Goal: Task Accomplishment & Management: Complete application form

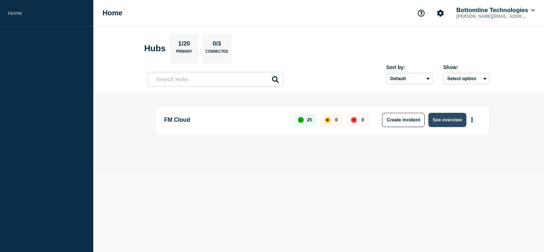
click at [450, 124] on button "See overview" at bounding box center [447, 120] width 38 height 14
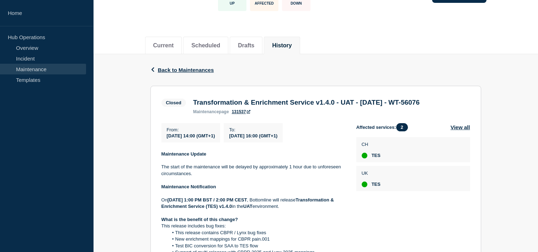
scroll to position [60, 0]
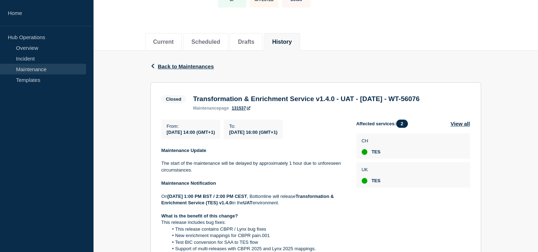
drag, startPoint x: 224, startPoint y: 108, endPoint x: 191, endPoint y: 97, distance: 34.9
click at [191, 97] on div "Transformation & Enrichment Service v1.4.0 - UAT - [DATE] - WT-56076 maintenanc…" at bounding box center [307, 103] width 234 height 16
copy h3 "Transformation & Enrichment Service v1.4.0 - UAT - [DATE] - WT-56076"
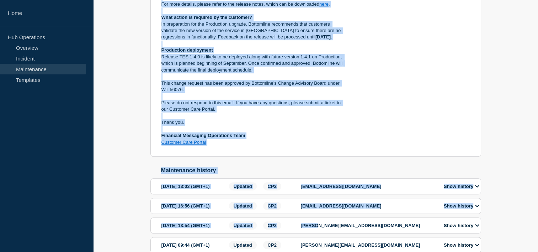
scroll to position [408, 0]
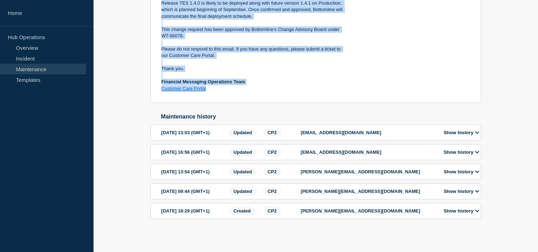
drag, startPoint x: 160, startPoint y: 81, endPoint x: 277, endPoint y: 70, distance: 117.2
copy div "Loremipsumd Sitame Con adipi el sed doeiusmodte inci ut laboree do magnaaliquae…"
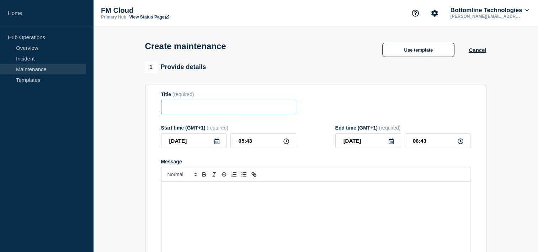
click at [194, 104] on input "Title" at bounding box center [228, 107] width 135 height 15
paste input "Transformation & Enrichment Service v1.4.0 - UAT - 29/JUL/2025 - WT-56076"
click at [233, 107] on input "Transformation & Enrichment Service v1.4.0 - UAT - [DATE] - WT-56076" at bounding box center [228, 107] width 135 height 15
click at [231, 107] on input "Transformation & Enrichment Service v1.4.0 - UAT - [DATE] - WT-56076" at bounding box center [228, 107] width 135 height 15
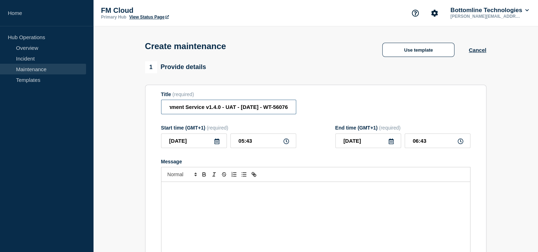
scroll to position [0, 70]
click at [247, 108] on input "Transformation & Enrichment Service v1.4.0 - UAT - 19/JUL/2025 - WT-56076" at bounding box center [228, 107] width 135 height 15
drag, startPoint x: 247, startPoint y: 108, endPoint x: 284, endPoint y: 105, distance: 37.5
click at [284, 105] on input "Transformation & Enrichment Service v1.4.0 - UAT - 19/AUG/2025 - WT-56076" at bounding box center [228, 107] width 135 height 15
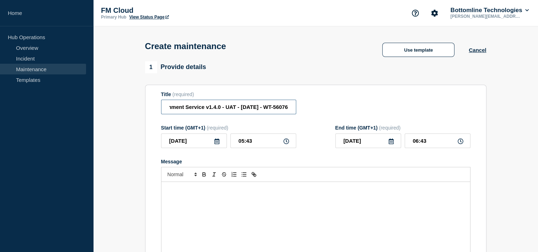
scroll to position [0, 75]
click at [205, 108] on input "Transformation & Enrichment Service v1.4.0 - UAT - 19/AUG/2025 - WT-56076" at bounding box center [228, 107] width 135 height 15
drag, startPoint x: 244, startPoint y: 114, endPoint x: 290, endPoint y: 105, distance: 46.8
click at [290, 105] on input "Transformation & Enrichment Service v1.4.1 - UAT - 19/AUG/2025 - WT-56076" at bounding box center [228, 107] width 135 height 15
drag, startPoint x: 244, startPoint y: 112, endPoint x: 305, endPoint y: 112, distance: 60.8
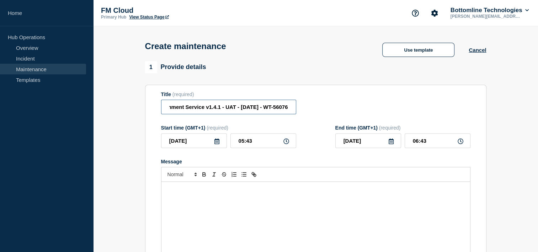
click at [305, 112] on div "Title (required) Transformation & Enrichment Service v1.4.1 - UAT - 19/AUG/2025…" at bounding box center [316, 102] width 310 height 23
click at [289, 109] on input "Transformation & Enrichment Service v1.4.1 - UAT - 19/AUG/2025 - WT-56076" at bounding box center [228, 107] width 135 height 15
type input "Transformation & Enrichment Service v1.4.1 - UAT - 19/AUG/2025 - WT-57152"
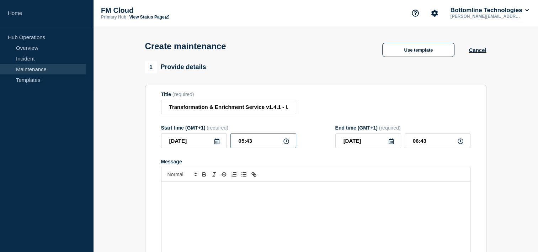
click at [257, 143] on input "05:43" at bounding box center [264, 140] width 66 height 15
click at [284, 144] on icon at bounding box center [287, 141] width 6 height 6
click at [287, 144] on icon at bounding box center [287, 141] width 6 height 6
click at [242, 142] on input "05:43" at bounding box center [264, 140] width 66 height 15
type input "14:43"
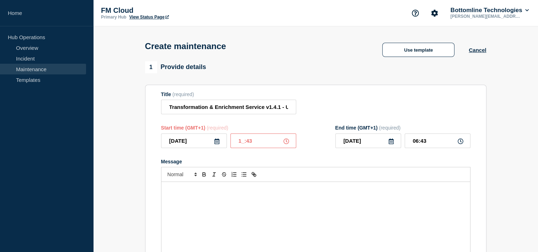
type input "15:43"
click at [261, 142] on input "14:43" at bounding box center [264, 140] width 66 height 15
type input "14:00"
click at [419, 141] on input "15:00" at bounding box center [438, 140] width 66 height 15
type input "16:00"
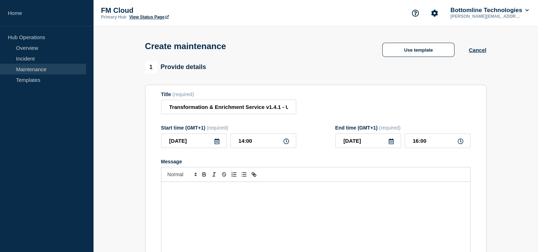
click at [326, 164] on div "Message" at bounding box center [316, 162] width 310 height 6
click at [215, 144] on icon at bounding box center [217, 141] width 6 height 6
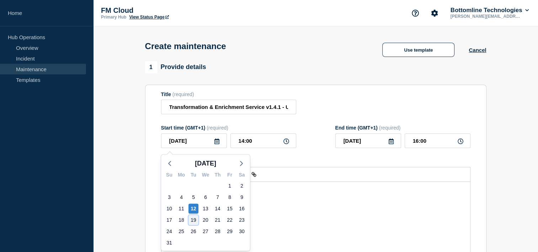
click at [191, 220] on div "19" at bounding box center [194, 220] width 10 height 10
type input "2025-08-19"
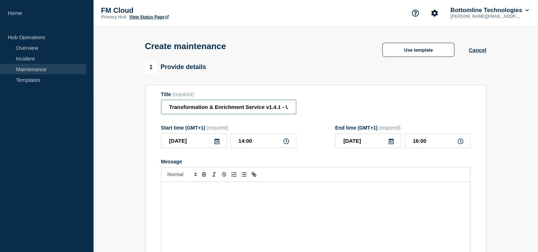
scroll to position [0, 75]
drag, startPoint x: 259, startPoint y: 107, endPoint x: 308, endPoint y: 108, distance: 49.8
click at [308, 108] on div "Title (required) Transformation & Enrichment Service v1.4.1 - UAT - 19/AUG/2025…" at bounding box center [316, 102] width 310 height 23
click at [313, 123] on form "Title (required) Transformation & Enrichment Service v1.4.1 - UAT - 19/AUG/2025…" at bounding box center [316, 186] width 310 height 190
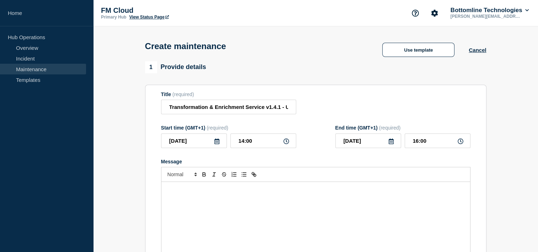
click at [271, 206] on div "Message" at bounding box center [316, 224] width 309 height 85
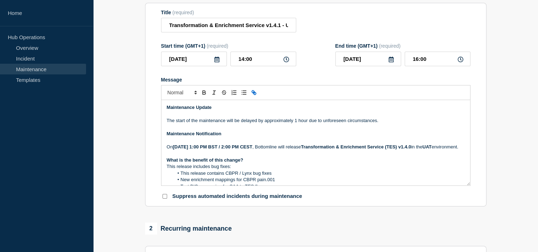
scroll to position [100, 0]
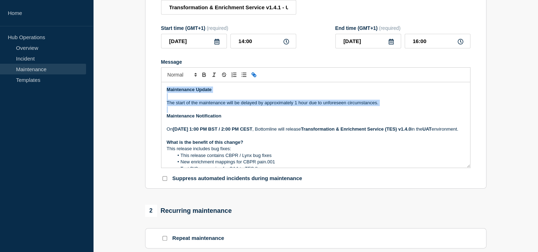
drag, startPoint x: 167, startPoint y: 117, endPoint x: 164, endPoint y: 90, distance: 26.8
click at [164, 90] on div "Maintenance Update The start of the maintenance will be delayed by approximatel…" at bounding box center [316, 124] width 309 height 85
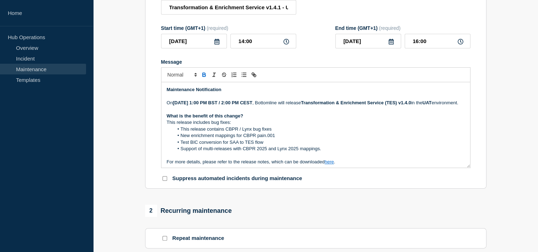
click at [195, 104] on strong "[DATE] 1:00 PM BST / 2:00 PM CEST" at bounding box center [213, 102] width 80 height 5
click at [213, 105] on strong "Tuesday 19th July 2025 at 1:00 PM BST / 2:00 PM CEST" at bounding box center [213, 102] width 80 height 5
click at [301, 105] on strong "Transformation & Enrichment Service (TES) v1.4.0" at bounding box center [356, 102] width 110 height 5
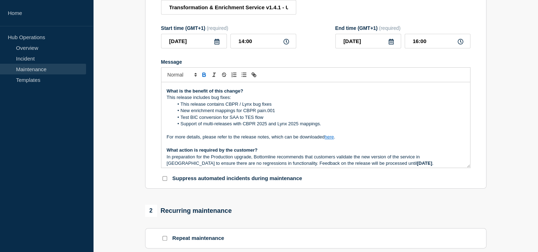
scroll to position [25, 0]
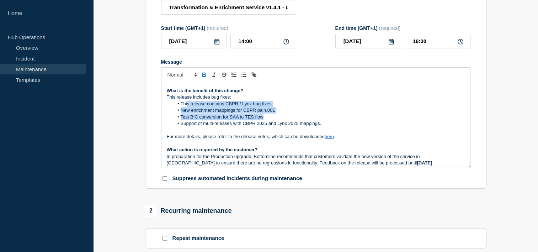
drag, startPoint x: 330, startPoint y: 129, endPoint x: 186, endPoint y: 115, distance: 144.4
click at [186, 115] on ol "This release contains CBPR / Lynx bug fixes New enrichment mappings for CBPR pa…" at bounding box center [316, 114] width 298 height 26
drag, startPoint x: 327, startPoint y: 135, endPoint x: 171, endPoint y: 113, distance: 157.4
click at [171, 113] on ol "This release contains CBPR / Lynx bug fixes New enrichment mappings for CBPR pa…" at bounding box center [316, 114] width 298 height 26
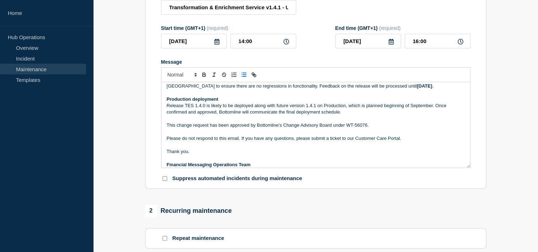
scroll to position [83, 0]
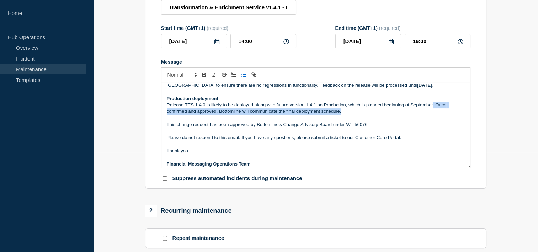
drag, startPoint x: 350, startPoint y: 120, endPoint x: 433, endPoint y: 113, distance: 83.6
click at [433, 113] on p "Release TES 1.4.0 is likely to be deployed along with future version 1.4.1 on P…" at bounding box center [316, 108] width 298 height 13
click at [359, 115] on p "Release TES 1.4.0 is likely to be deployed along with future version 1.4.1 on P…" at bounding box center [316, 108] width 298 height 13
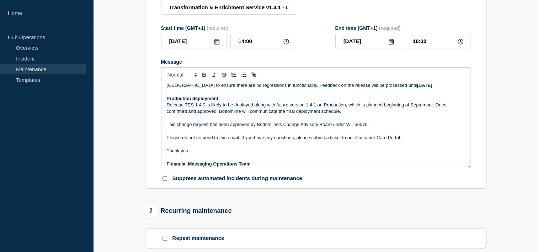
click at [302, 112] on p "Release TES 1.4.0 is likely to be deployed along with future version 1.4.1 on P…" at bounding box center [316, 108] width 298 height 13
drag, startPoint x: 305, startPoint y: 114, endPoint x: 186, endPoint y: 111, distance: 118.9
click at [186, 111] on p "Release TES 1.4.0 is likely to be deployed along with future version 1.4.1 on P…" at bounding box center [316, 108] width 298 height 13
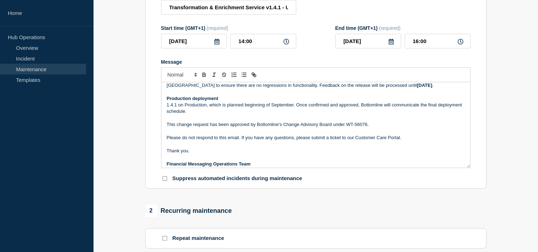
click at [182, 114] on p "1.4.1 on Production, which is planned beginning of September. Once confirmed an…" at bounding box center [316, 108] width 298 height 13
click at [199, 112] on p "On Production, which is planned beginning of September. Once confirmed and appr…" at bounding box center [316, 108] width 298 height 13
click at [235, 113] on p "On Production, TES 1.4.1 which is planned beginning of September. Once confirme…" at bounding box center [316, 108] width 298 height 13
click at [236, 115] on p "On Production, TES 1.4.1 which is planned beginning of September. Once confirme…" at bounding box center [316, 108] width 298 height 13
drag, startPoint x: 268, startPoint y: 114, endPoint x: 273, endPoint y: 101, distance: 14.1
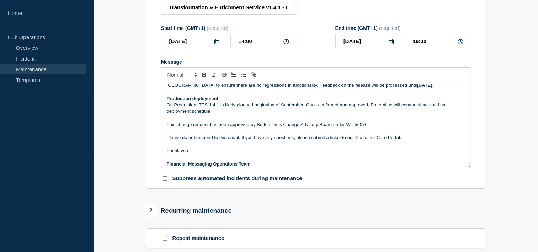
click at [273, 95] on p "Message" at bounding box center [316, 92] width 298 height 6
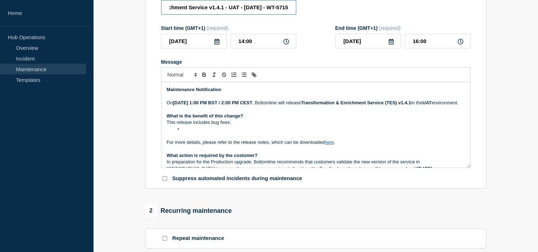
scroll to position [0, 75]
drag, startPoint x: 256, startPoint y: 8, endPoint x: 307, endPoint y: 8, distance: 51.6
click at [307, 8] on div "Title (required) Transformation & Enrichment Service v1.4.1 - UAT - 19/AUG/2025…" at bounding box center [316, 3] width 310 height 23
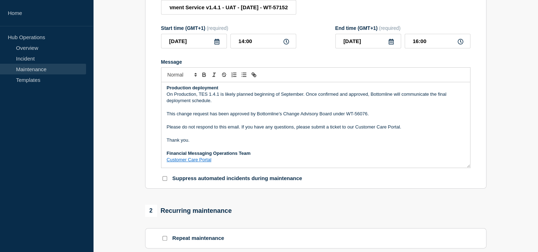
scroll to position [0, 0]
click at [367, 114] on p "This change request has been approved by Bottomline’s Change Advisory Board und…" at bounding box center [316, 114] width 298 height 6
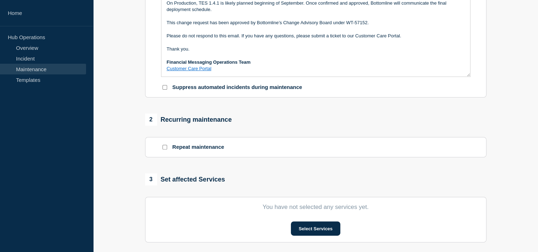
scroll to position [192, 0]
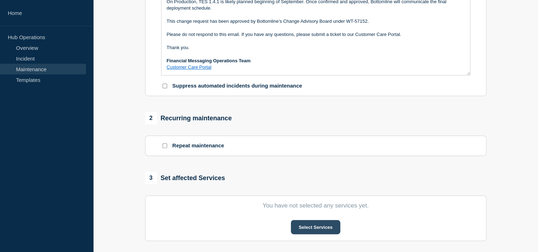
click at [313, 233] on button "Select Services" at bounding box center [315, 227] width 49 height 14
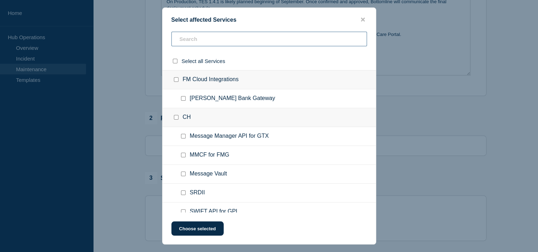
click at [206, 108] on div "Select all Services FM Cloud Integrations Starling Bank Gateway CH Message Mana…" at bounding box center [269, 122] width 213 height 181
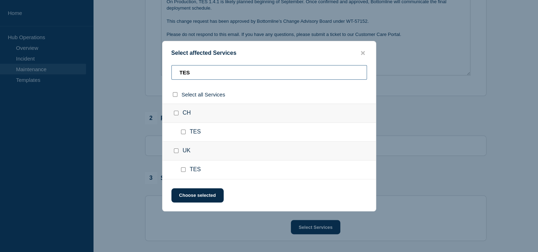
type input "TES"
click at [174, 115] on input "CH checkbox" at bounding box center [176, 113] width 5 height 5
checkbox input "true"
click at [175, 150] on input "UK checkbox" at bounding box center [176, 150] width 5 height 5
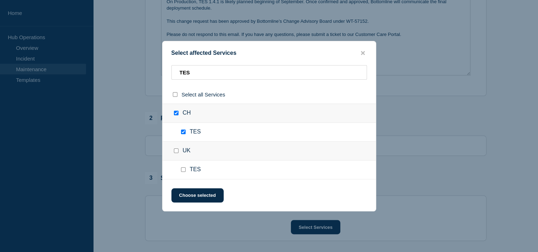
checkbox input "true"
click at [202, 199] on button "Choose selected" at bounding box center [197, 195] width 52 height 14
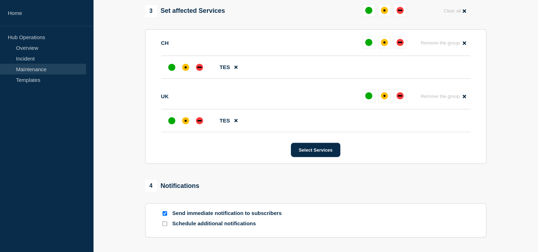
scroll to position [362, 0]
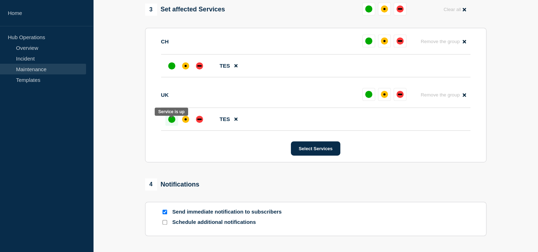
click at [171, 123] on div "up" at bounding box center [171, 119] width 7 height 7
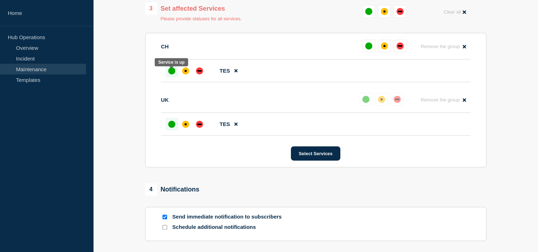
click at [174, 70] on div at bounding box center [171, 70] width 13 height 13
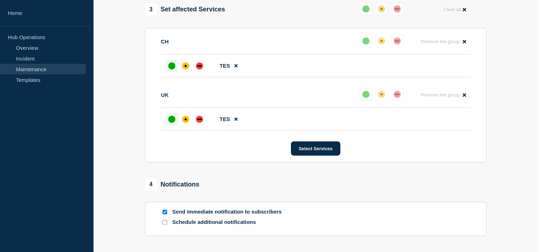
scroll to position [462, 0]
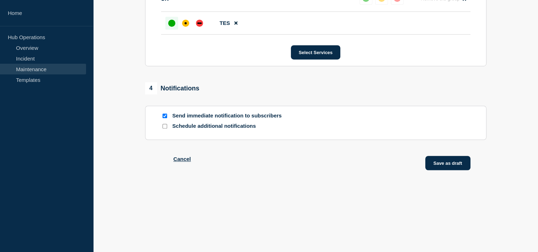
click at [456, 165] on button "Save as draft" at bounding box center [448, 163] width 45 height 14
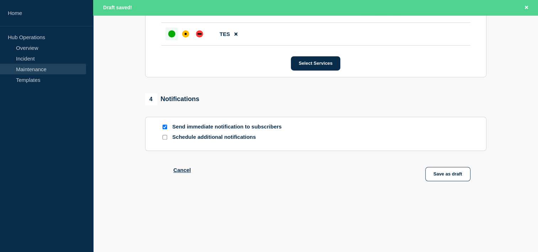
scroll to position [477, 0]
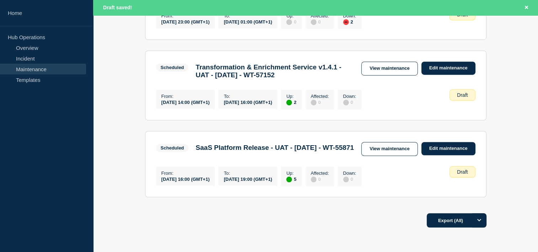
scroll to position [434, 0]
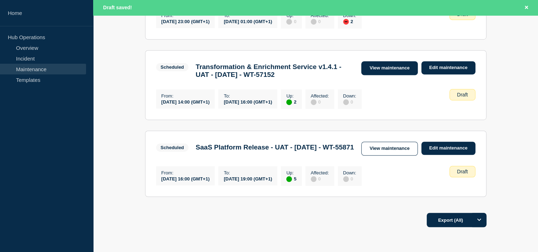
click at [398, 75] on link "View maintenance" at bounding box center [390, 68] width 56 height 14
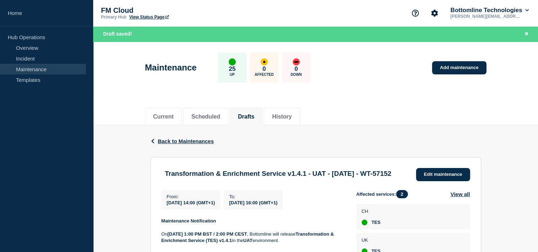
click at [510, 85] on header "Maintenance 25 Up 0 Affected 0 Down Add maintenance" at bounding box center [315, 71] width 445 height 59
click at [306, 138] on div "Back Back to Maintenances" at bounding box center [316, 141] width 331 height 32
